Goal: Transaction & Acquisition: Purchase product/service

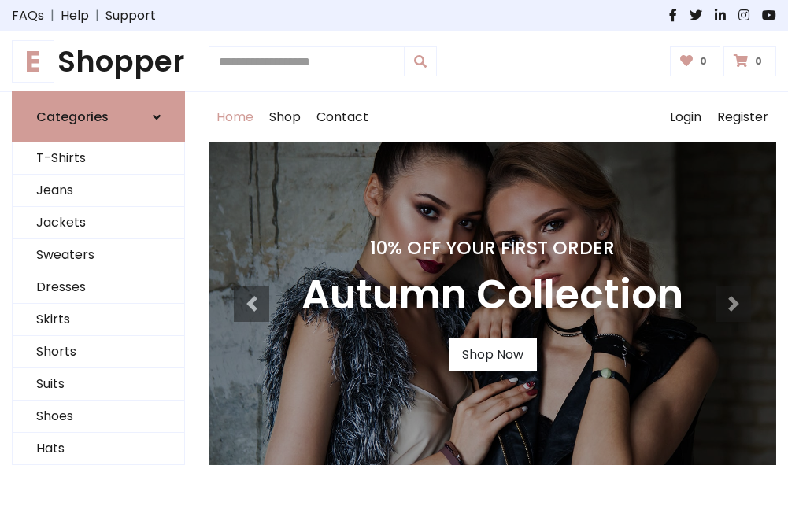
click at [394, 253] on h4 "10% Off Your First Order" at bounding box center [492, 248] width 382 height 22
click at [492, 355] on link "Shop Now" at bounding box center [493, 354] width 88 height 33
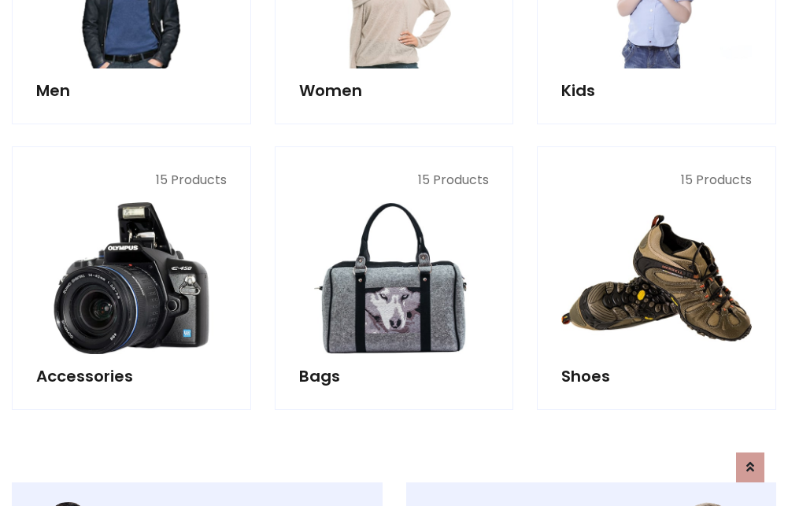
scroll to position [1569, 0]
